Goal: Answer question/provide support

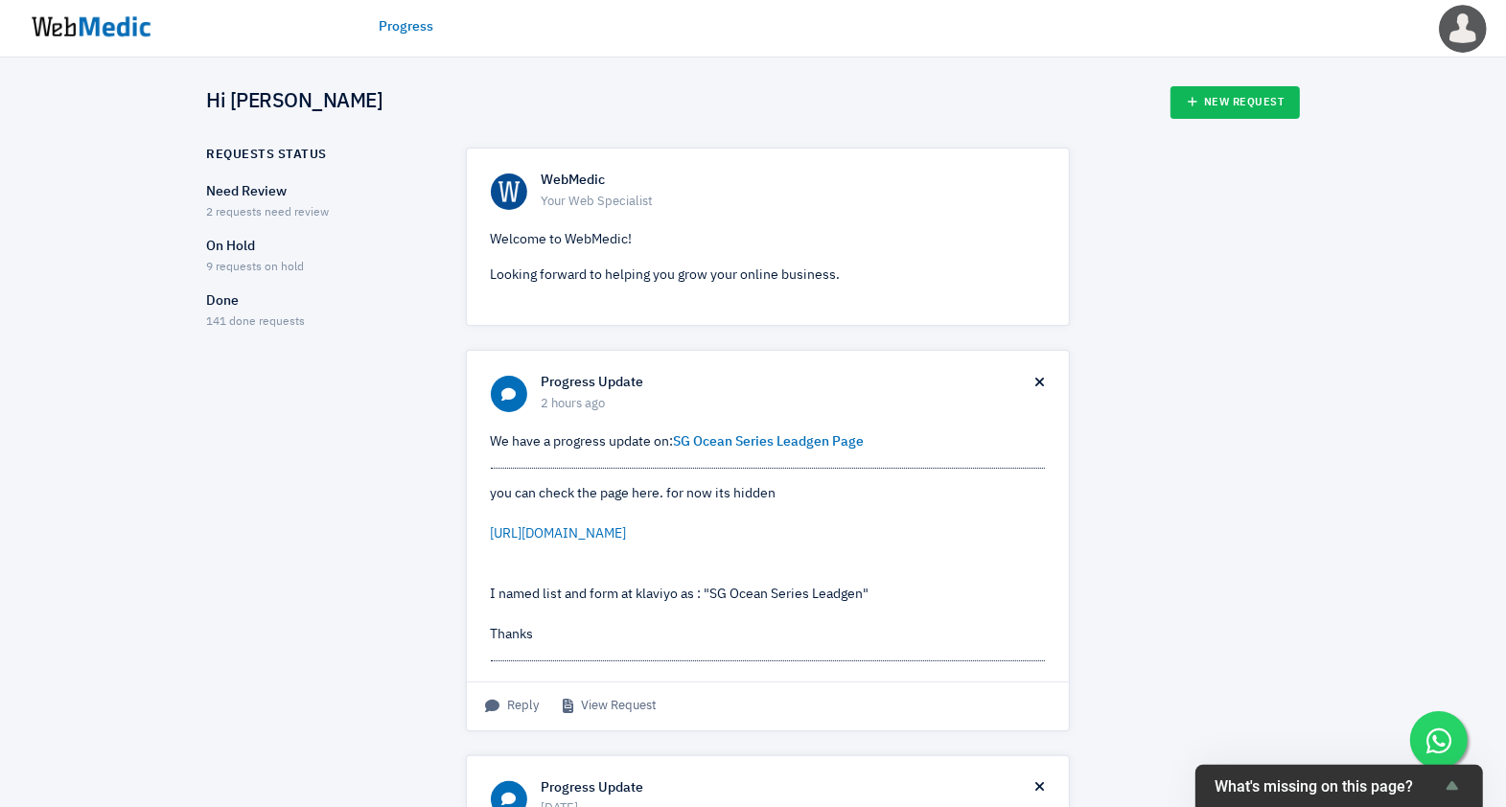
click at [275, 208] on span "2 requests need review" at bounding box center [268, 213] width 123 height 12
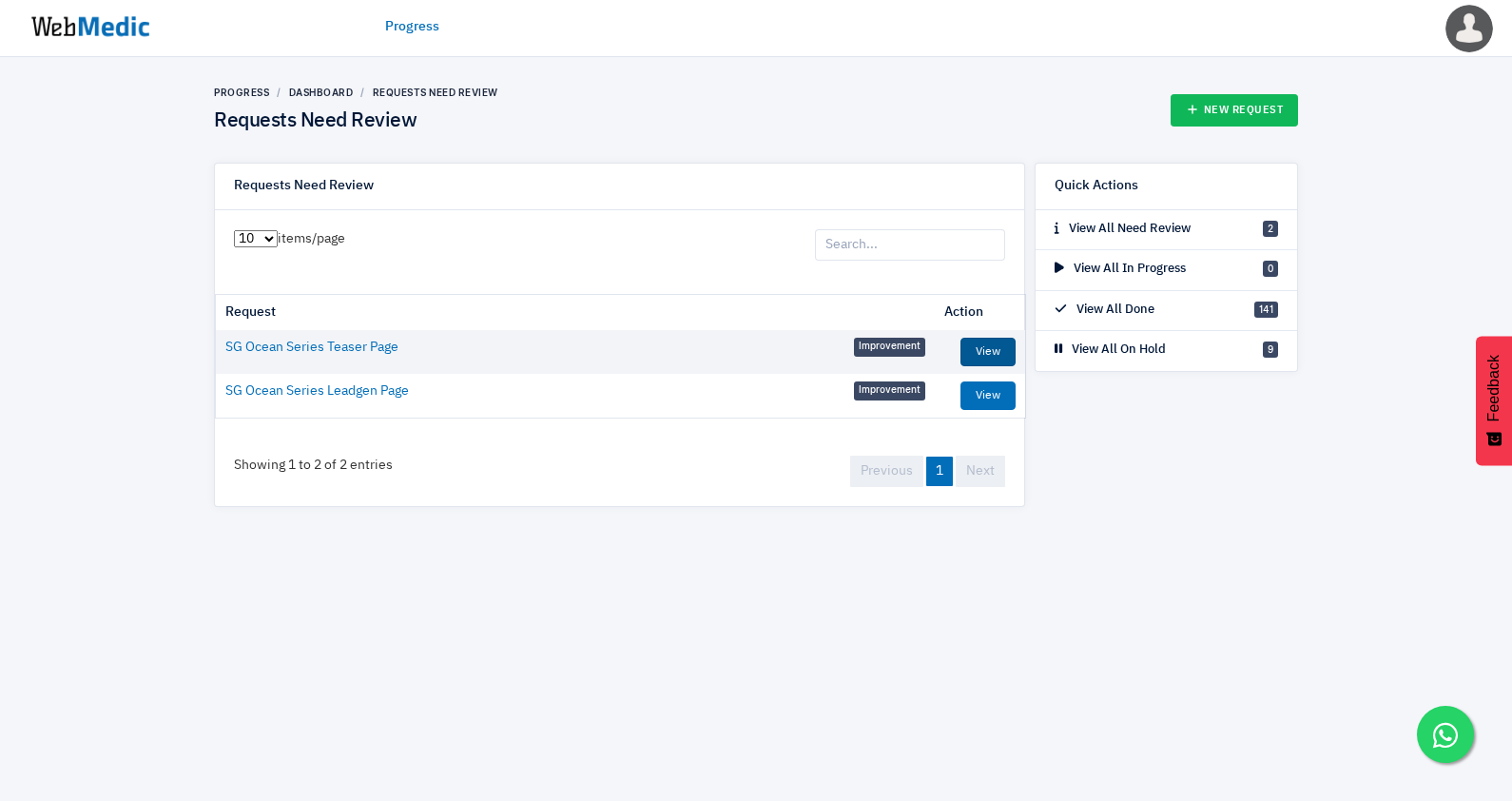
click at [994, 343] on link "View" at bounding box center [988, 351] width 56 height 29
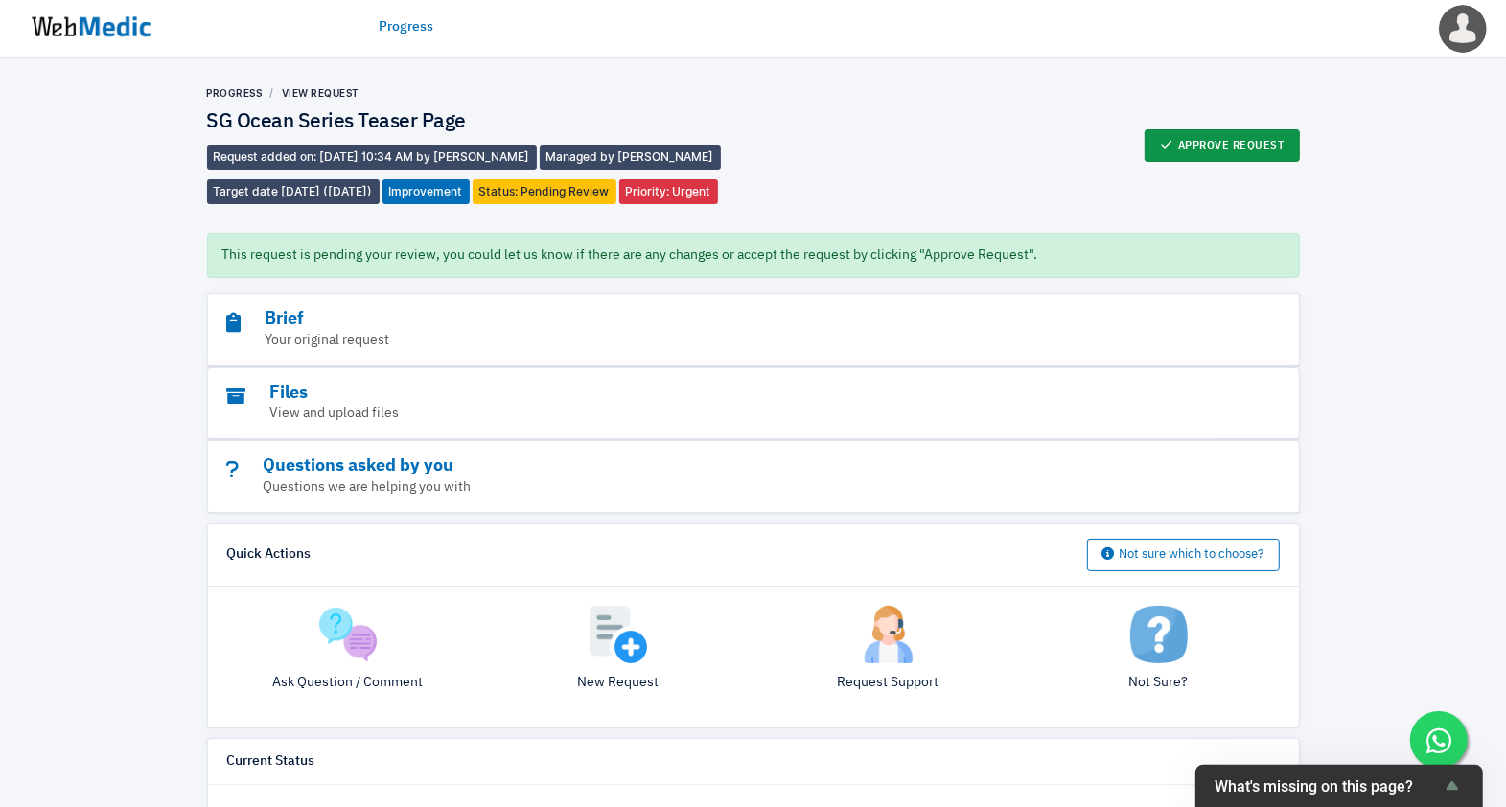
click at [1195, 150] on button "Approve Request" at bounding box center [1222, 145] width 155 height 33
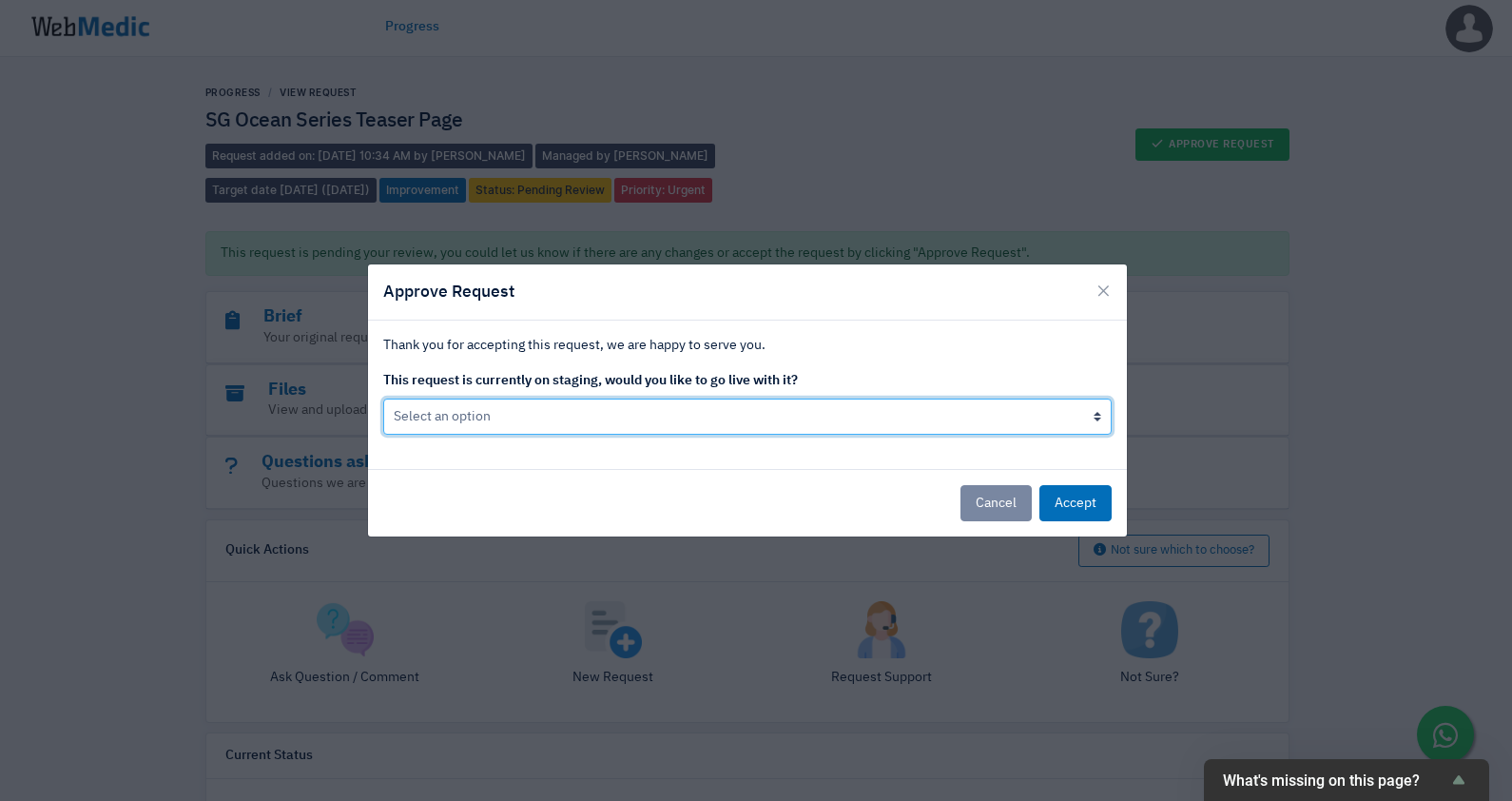
click at [586, 420] on select "Select an option Yes go live Accept request but don't go live yet" at bounding box center [747, 417] width 728 height 36
select select "1"
click at [383, 399] on select "Select an option Yes go live Accept request but don't go live yet" at bounding box center [747, 417] width 728 height 36
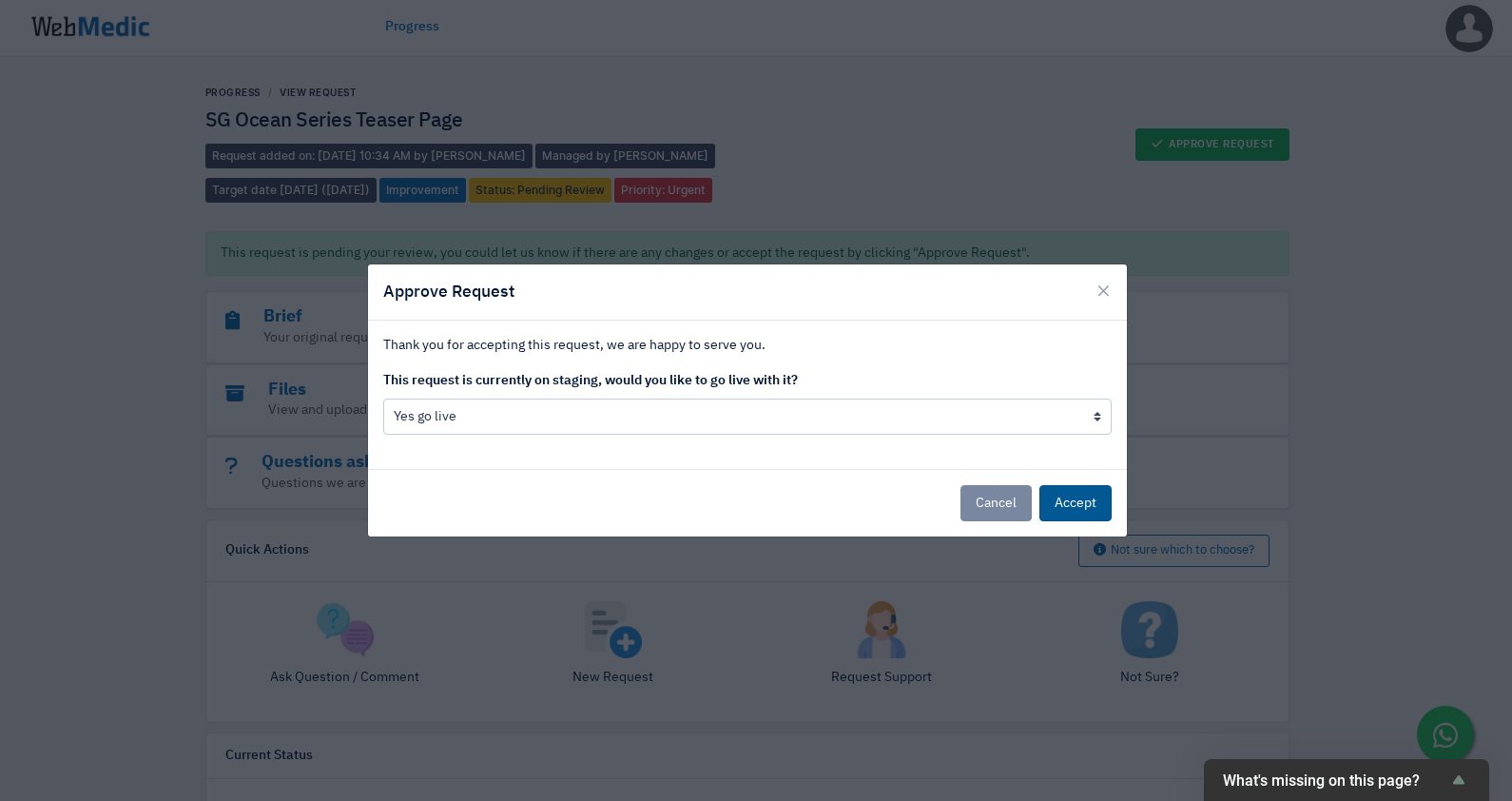
click at [1102, 509] on button "Accept" at bounding box center [1075, 503] width 72 height 36
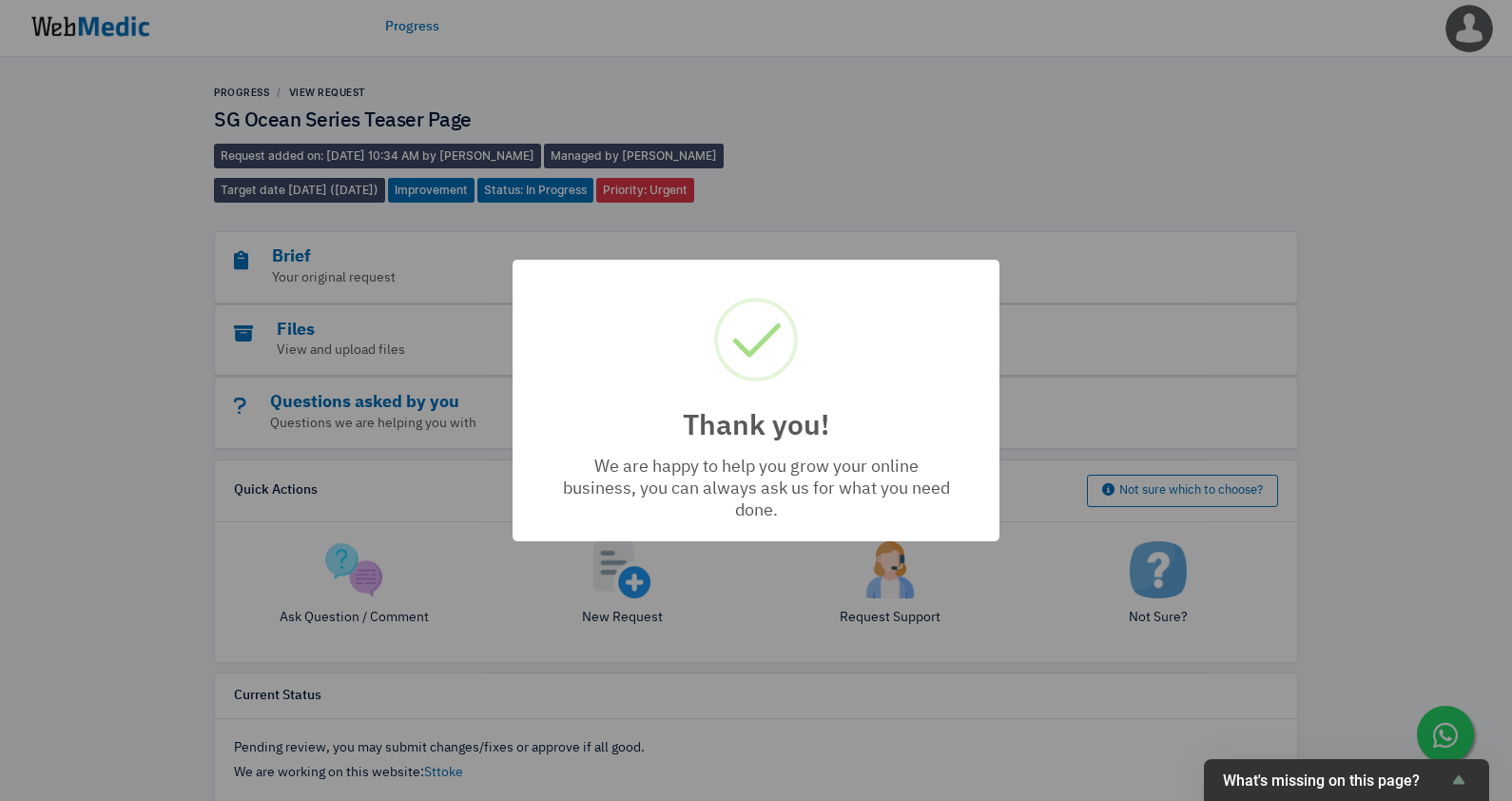
click at [83, 30] on div "Thank you! × We are happy to help you grow your online business, you can always…" at bounding box center [756, 400] width 1512 height 801
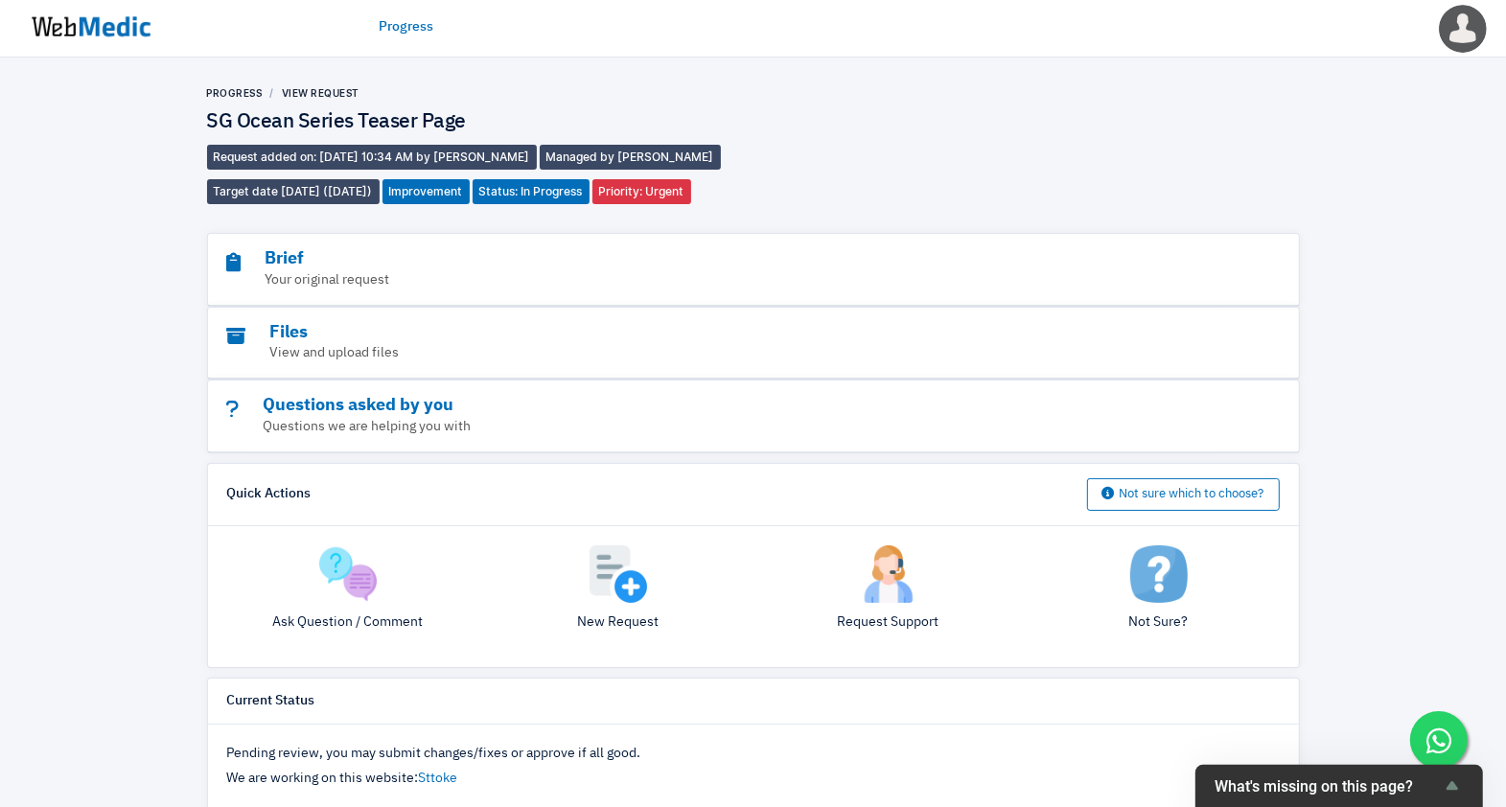
click at [84, 30] on img at bounding box center [91, 26] width 144 height 59
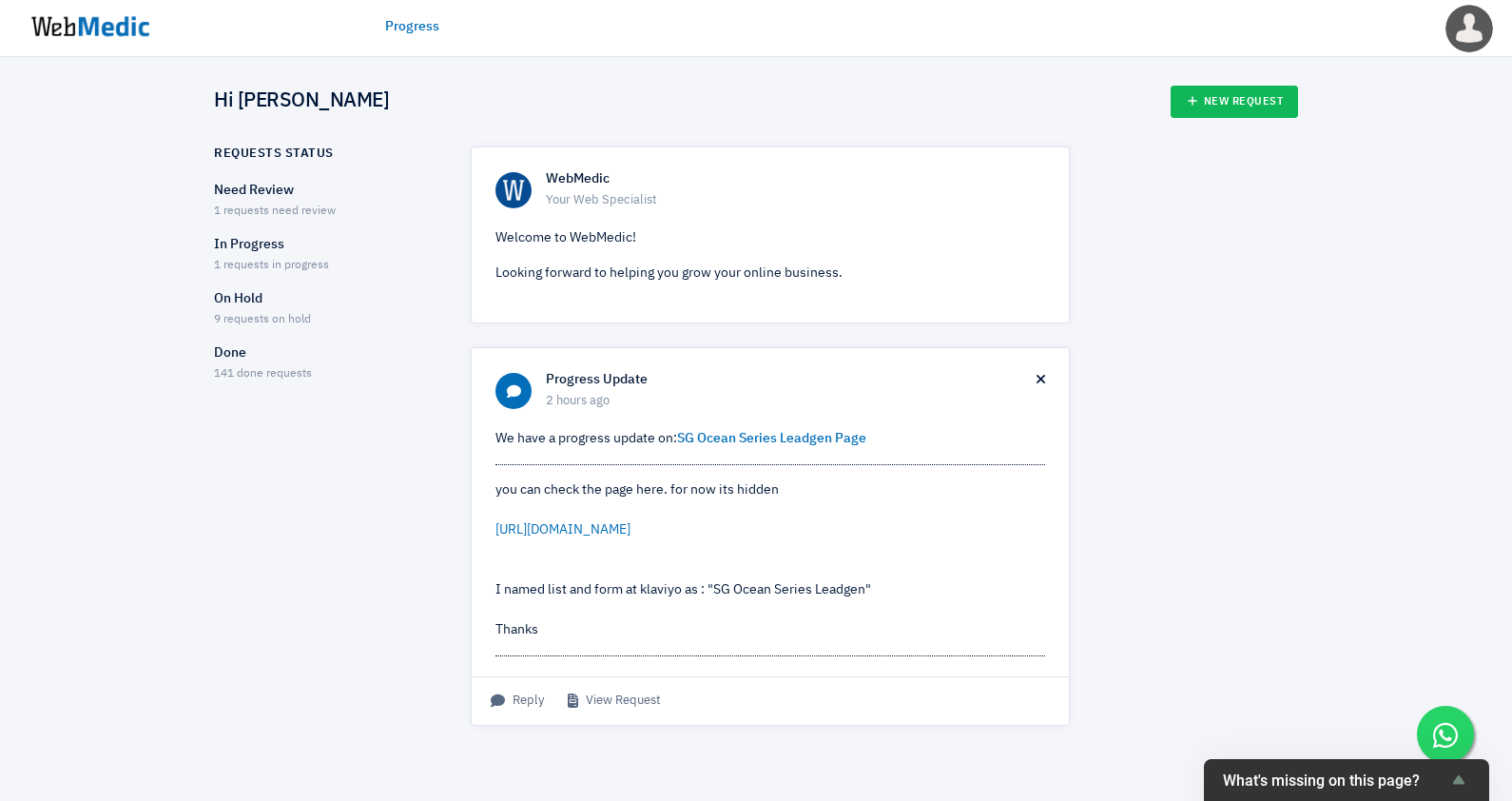
click at [268, 187] on p "Need Review" at bounding box center [325, 191] width 223 height 20
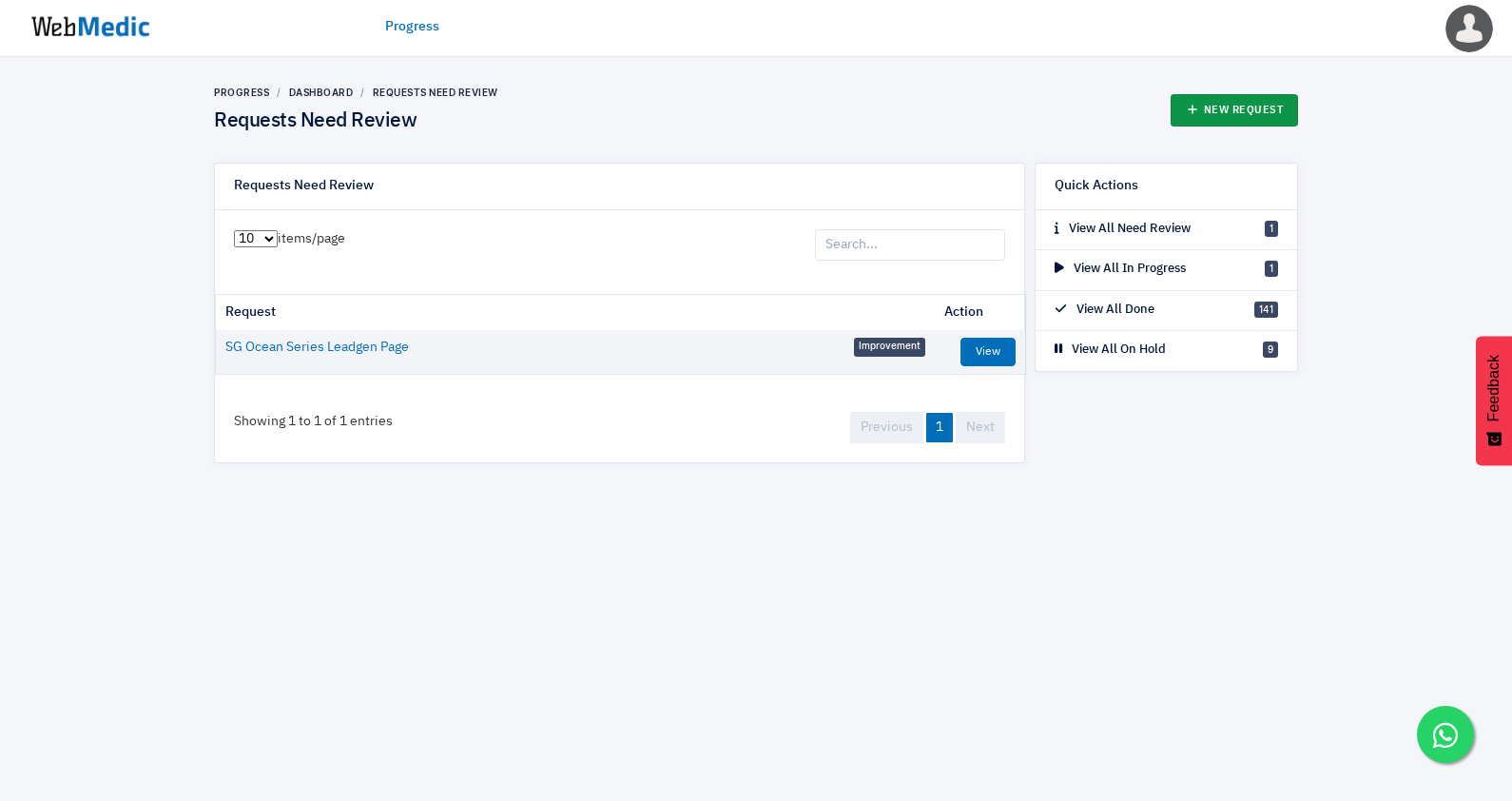
click at [1181, 112] on link "New Request" at bounding box center [1234, 110] width 128 height 33
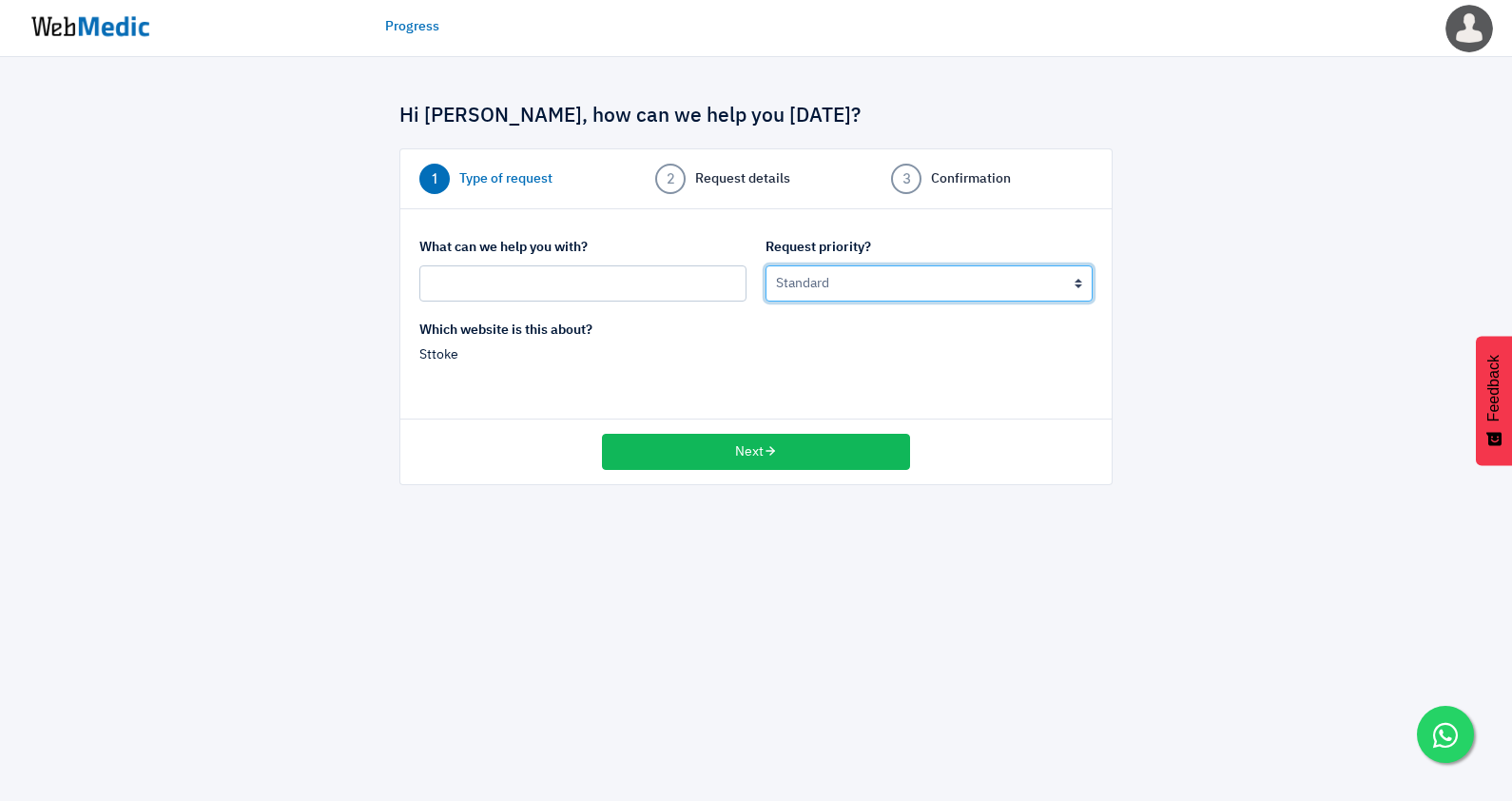
click at [877, 274] on select "Urgent: this is a mission critical issue High: this needs to be prioritized bef…" at bounding box center [930, 283] width 327 height 36
click at [1323, 284] on div "Hi [PERSON_NAME], how can we help you [DATE]? 1 Type of request 2 Request detai…" at bounding box center [756, 286] width 1512 height 457
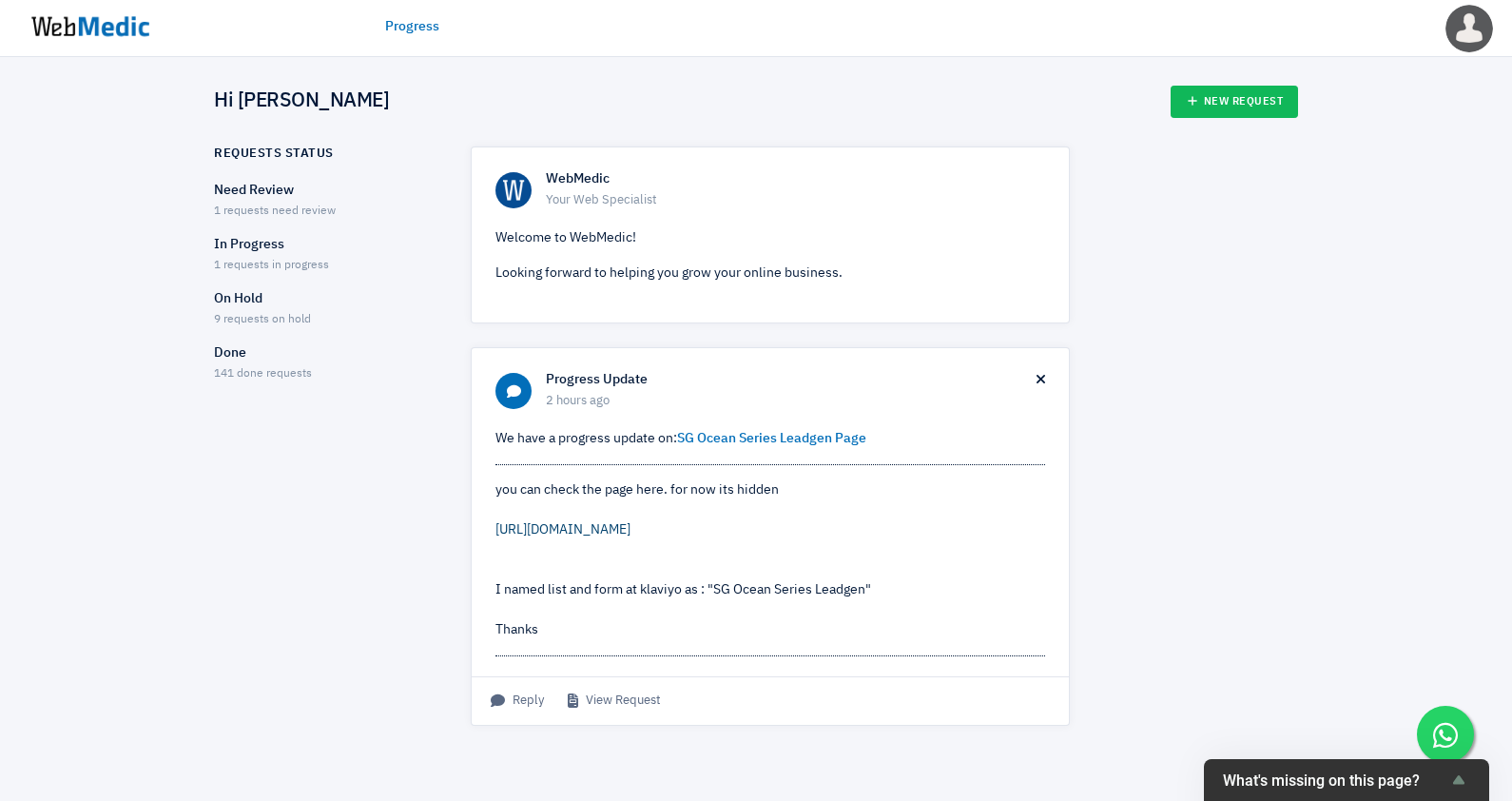
click at [631, 533] on link "[URL][DOMAIN_NAME]" at bounding box center [563, 529] width 135 height 13
click at [634, 711] on link "View Request" at bounding box center [614, 701] width 93 height 19
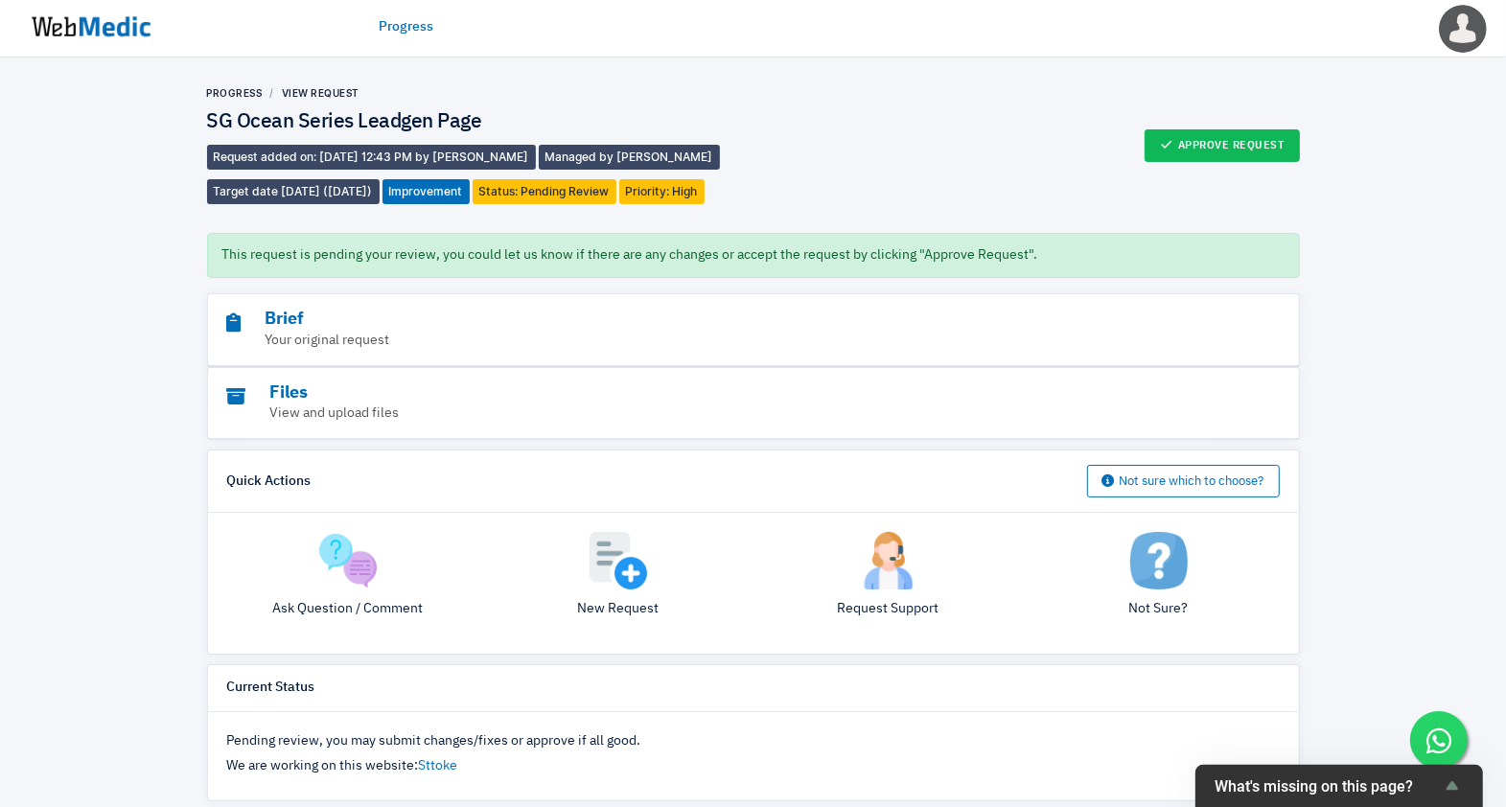
click at [1341, 82] on div "Progress View Request SG Ocean Series Leadgen Page Request added on: [DATE] 12:…" at bounding box center [753, 713] width 1506 height 1310
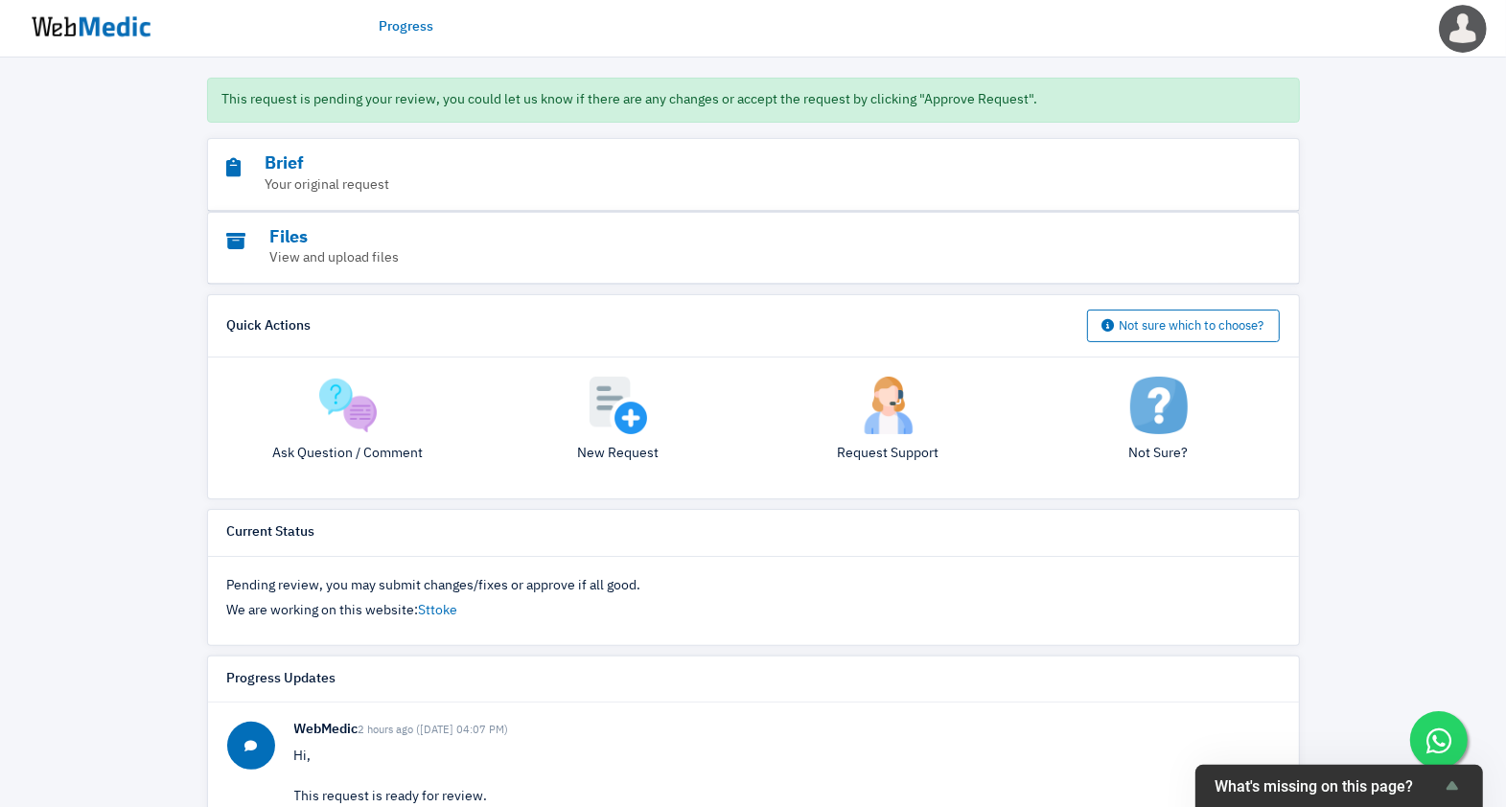
scroll to position [552, 0]
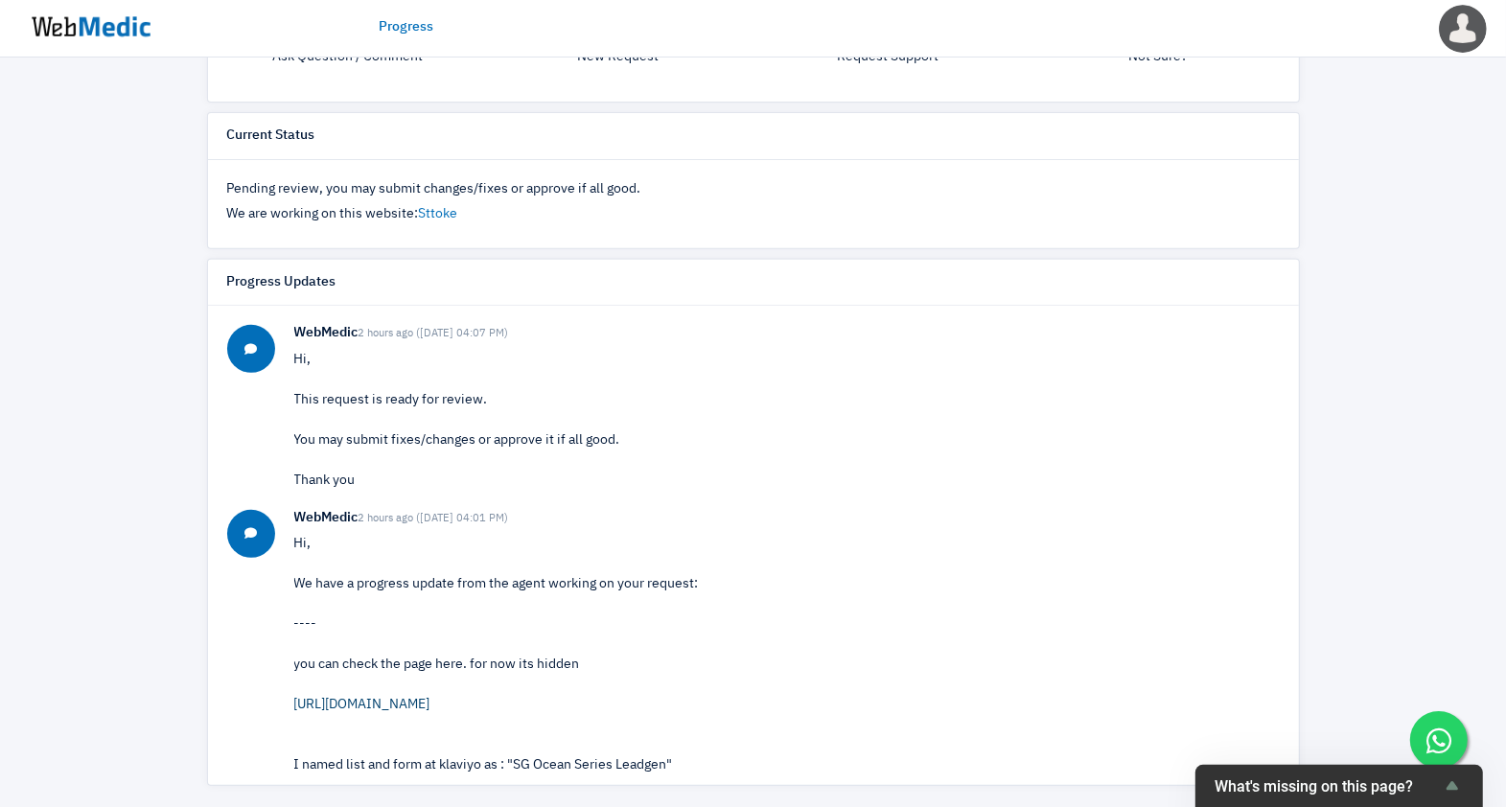
click at [430, 698] on link "https://00e86nmchg83kpsd-28549513294.shopifypreview.com/pages?preview_key=0dc6f…" at bounding box center [362, 704] width 136 height 13
